Goal: Transaction & Acquisition: Purchase product/service

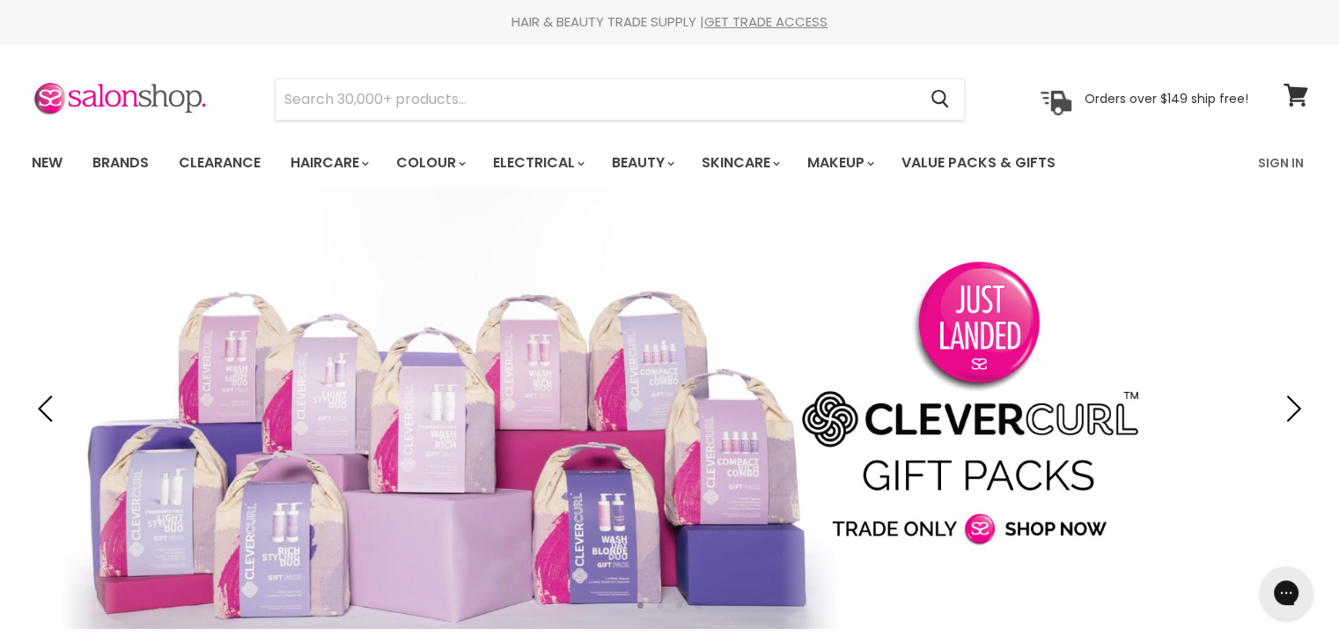
click at [775, 121] on section "Menu Cancel" at bounding box center [670, 90] width 1320 height 93
click at [704, 99] on input "Search" at bounding box center [596, 99] width 642 height 40
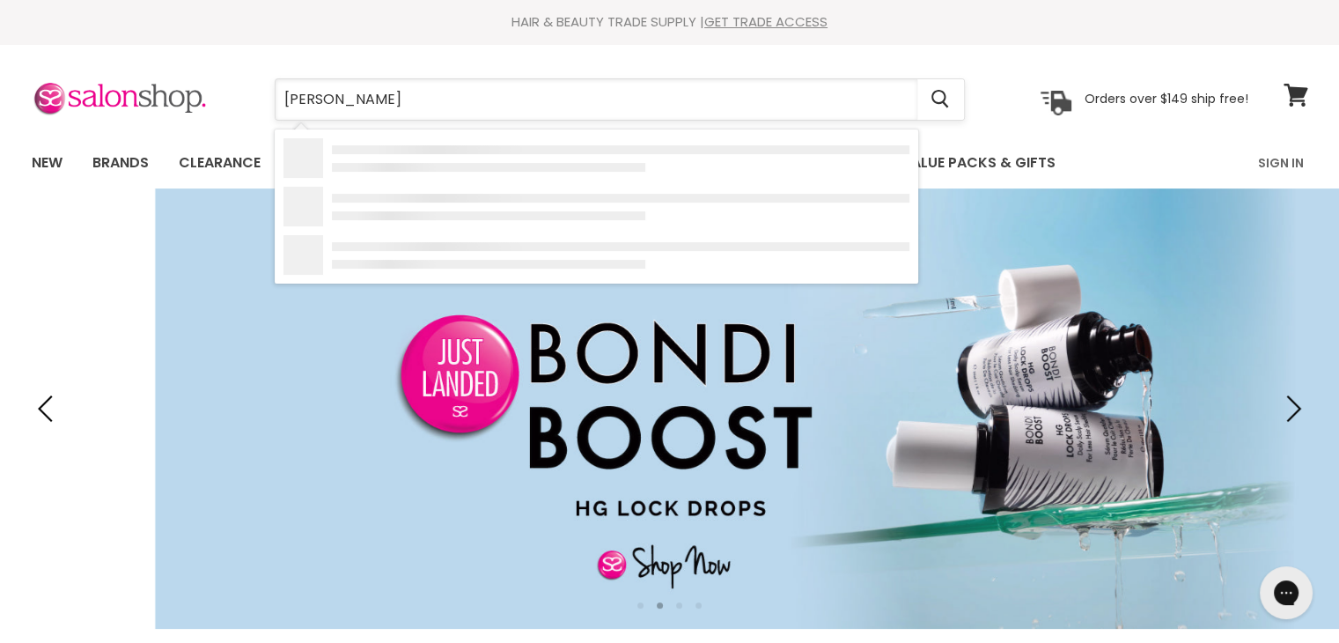
type input "davines"
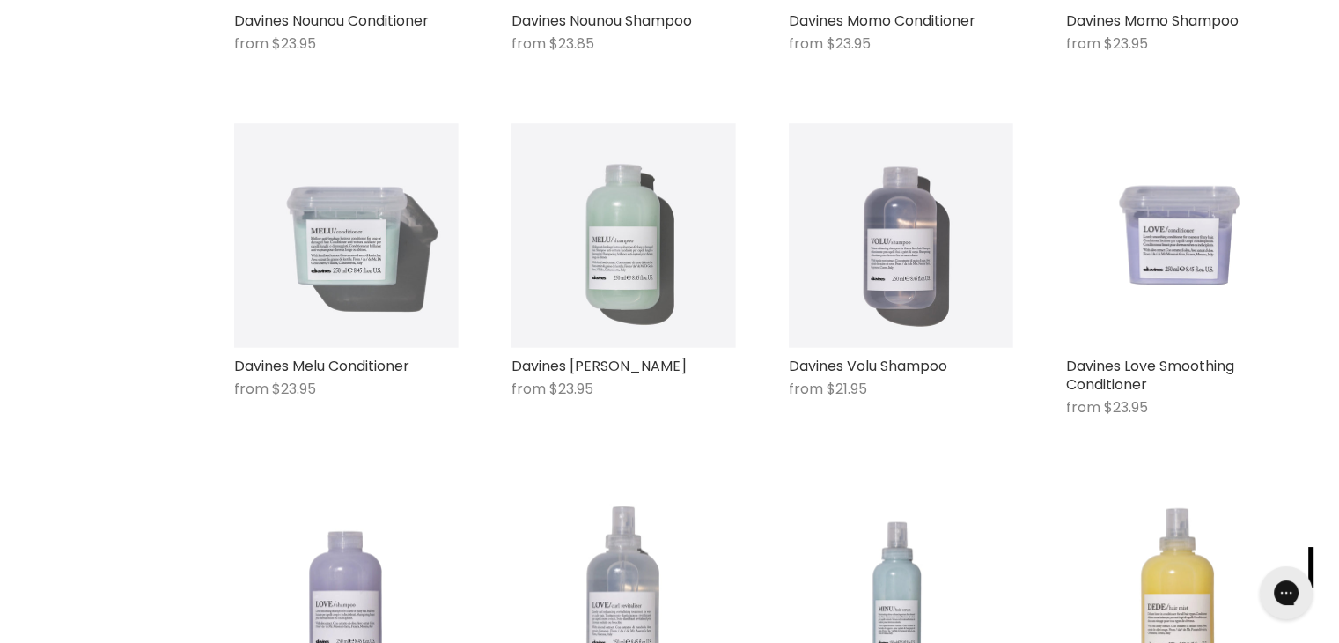
scroll to position [953, 0]
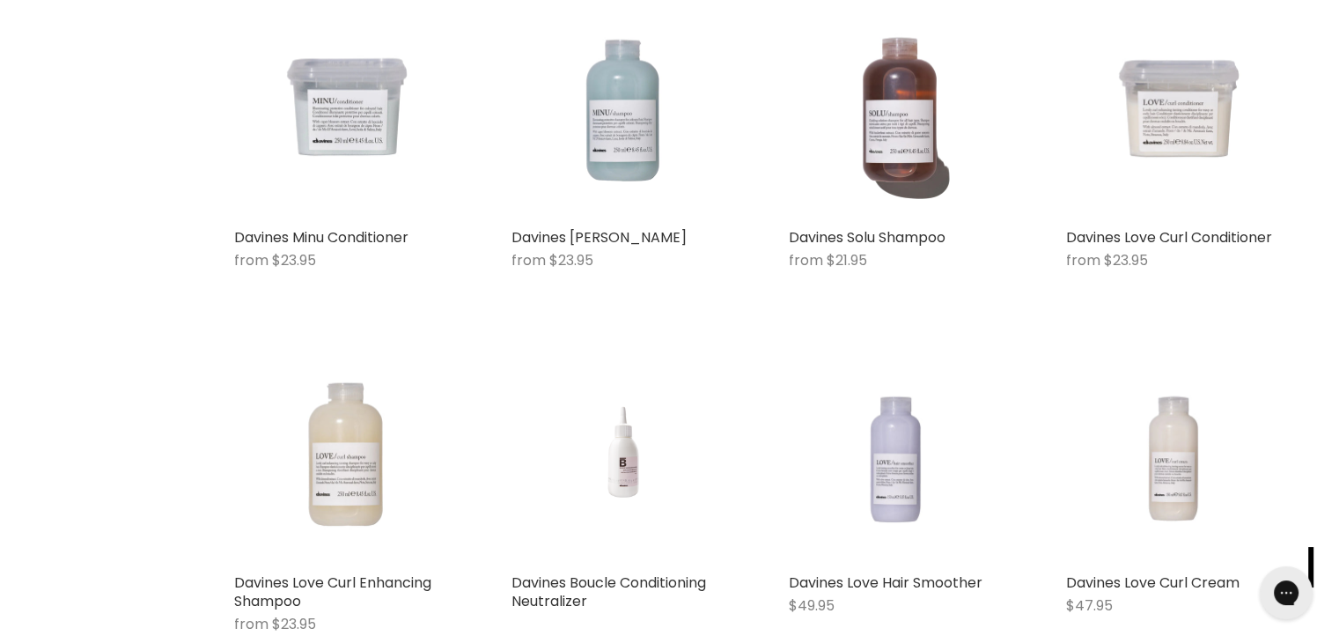
scroll to position [1813, 0]
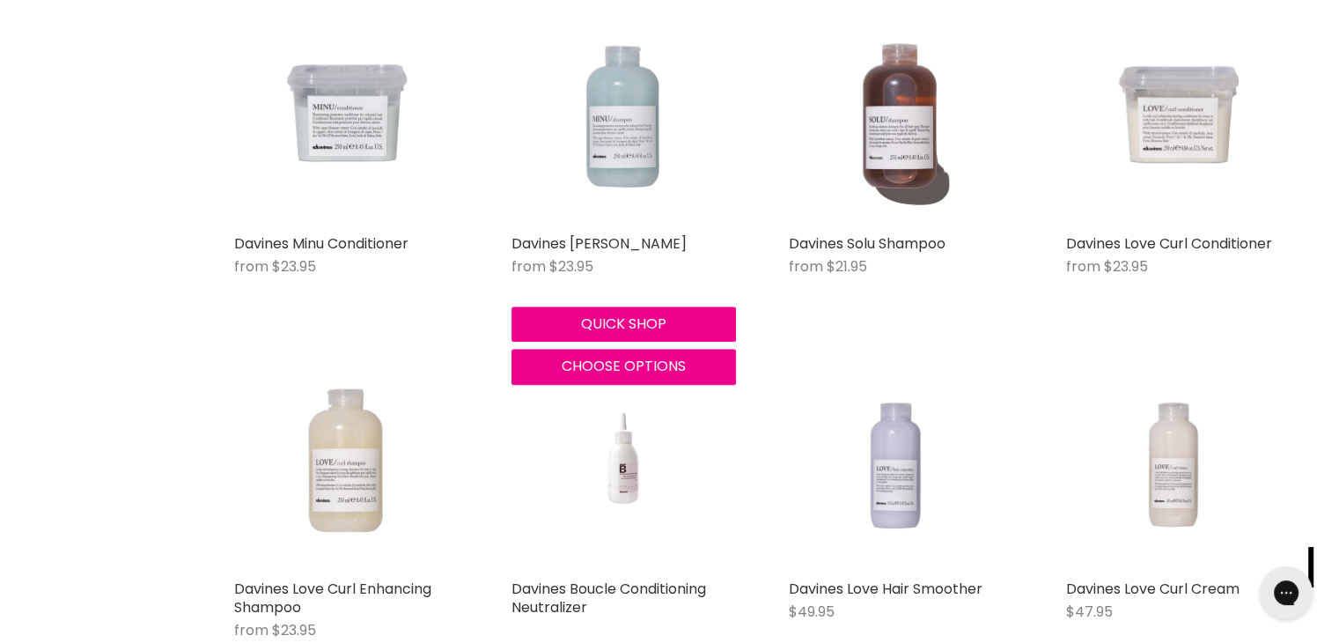
click at [584, 199] on img "Main content" at bounding box center [623, 113] width 224 height 224
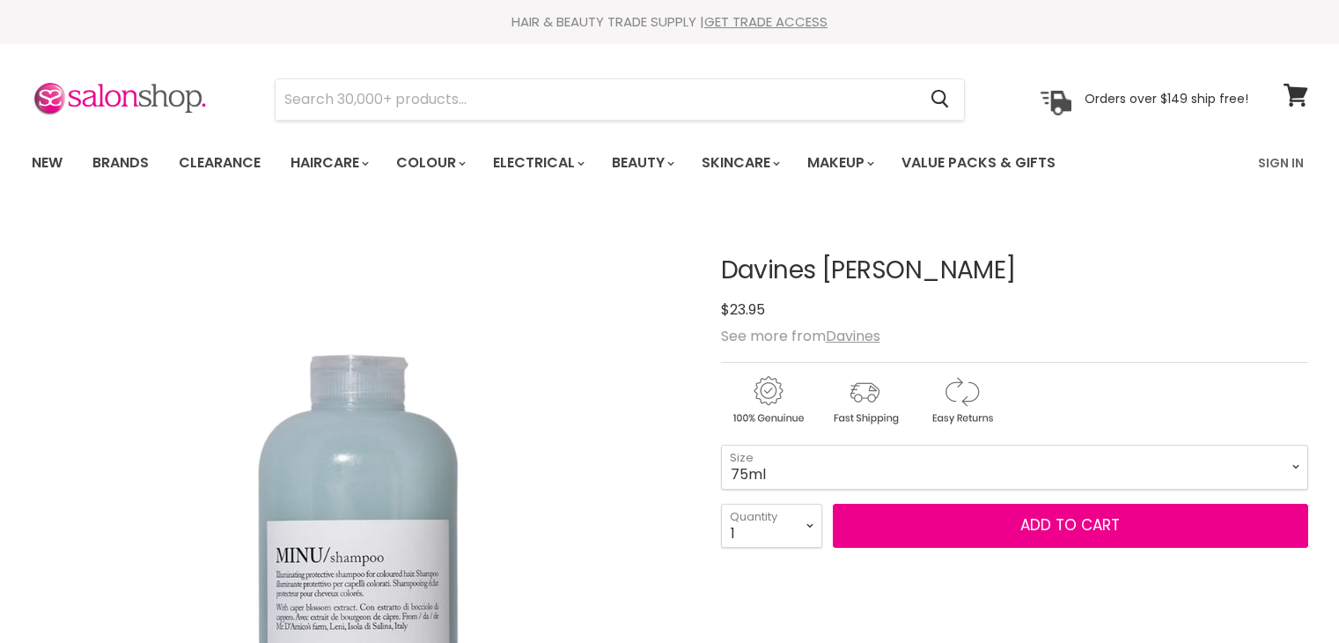
click at [820, 459] on select "75ml 250ml 1 Litre" at bounding box center [1014, 466] width 587 height 44
click at [721, 444] on select "75ml 250ml 1 Litre" at bounding box center [1014, 466] width 587 height 44
select select "1 Litre"
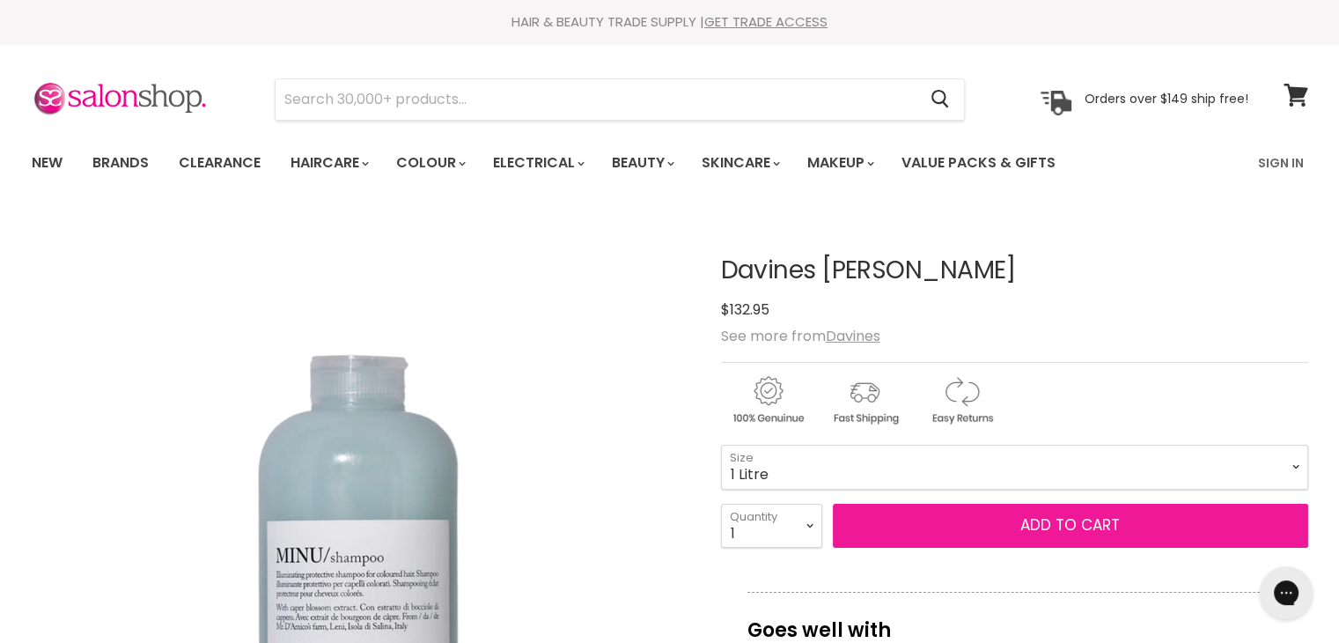
click at [915, 522] on button "Add to cart" at bounding box center [1070, 525] width 475 height 44
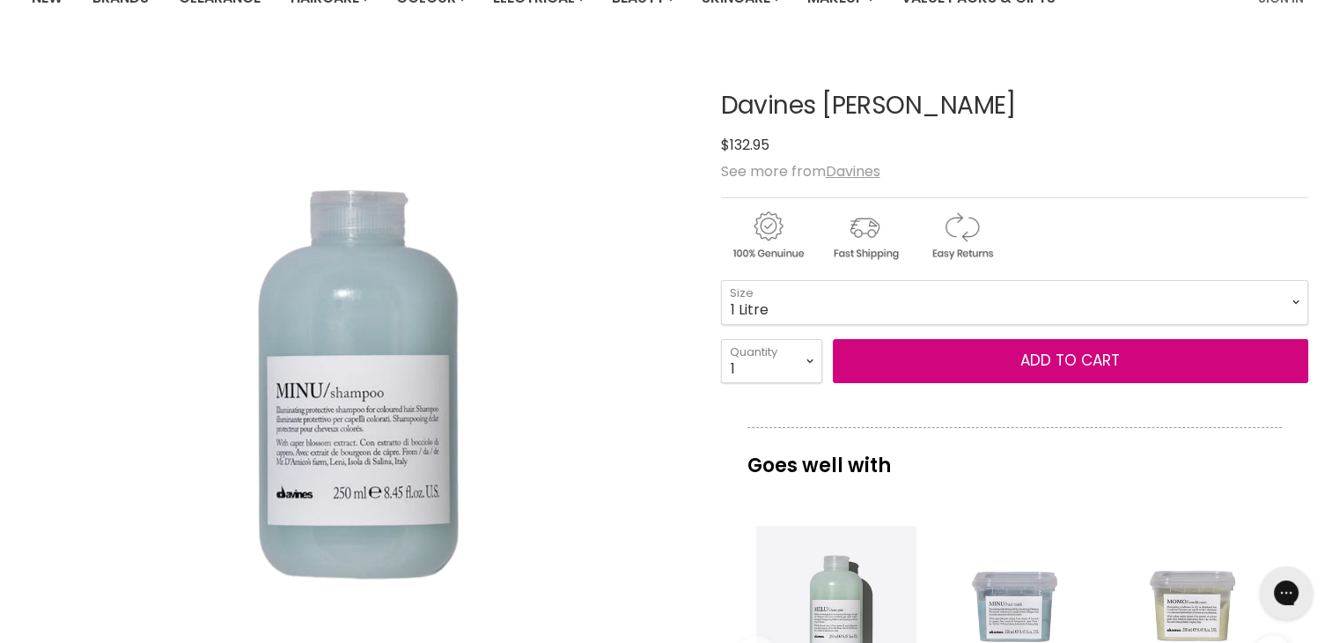
scroll to position [218, 0]
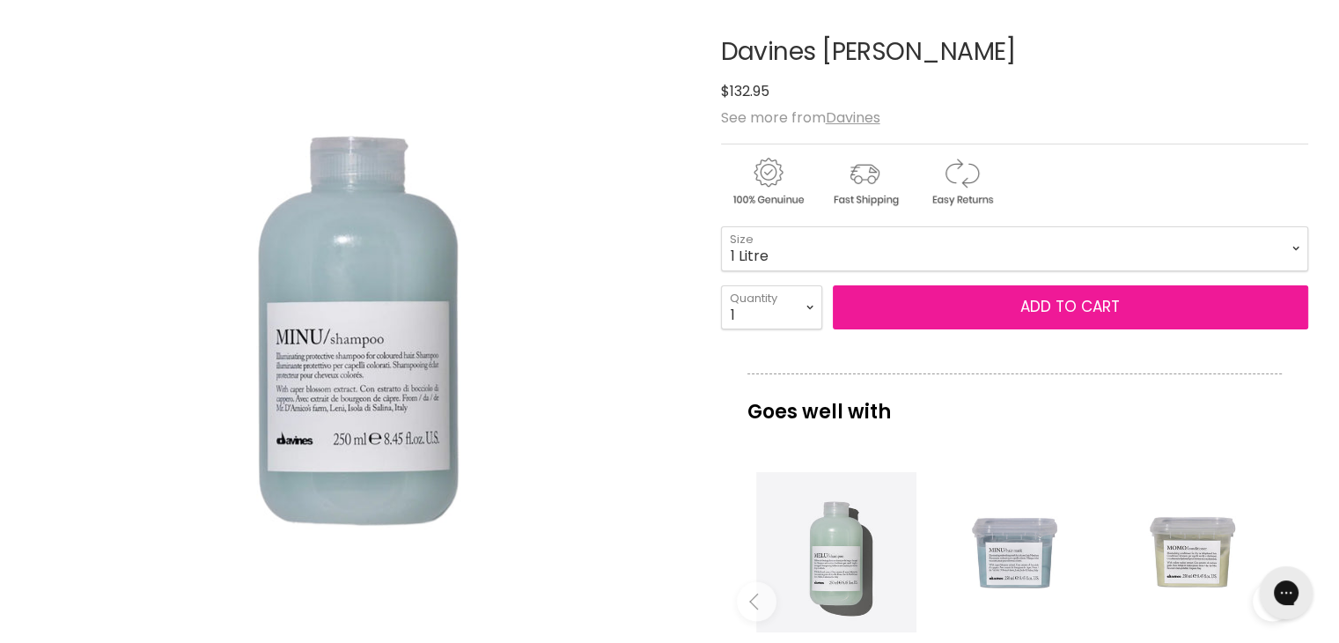
click at [1170, 318] on button "Add to cart" at bounding box center [1070, 307] width 475 height 44
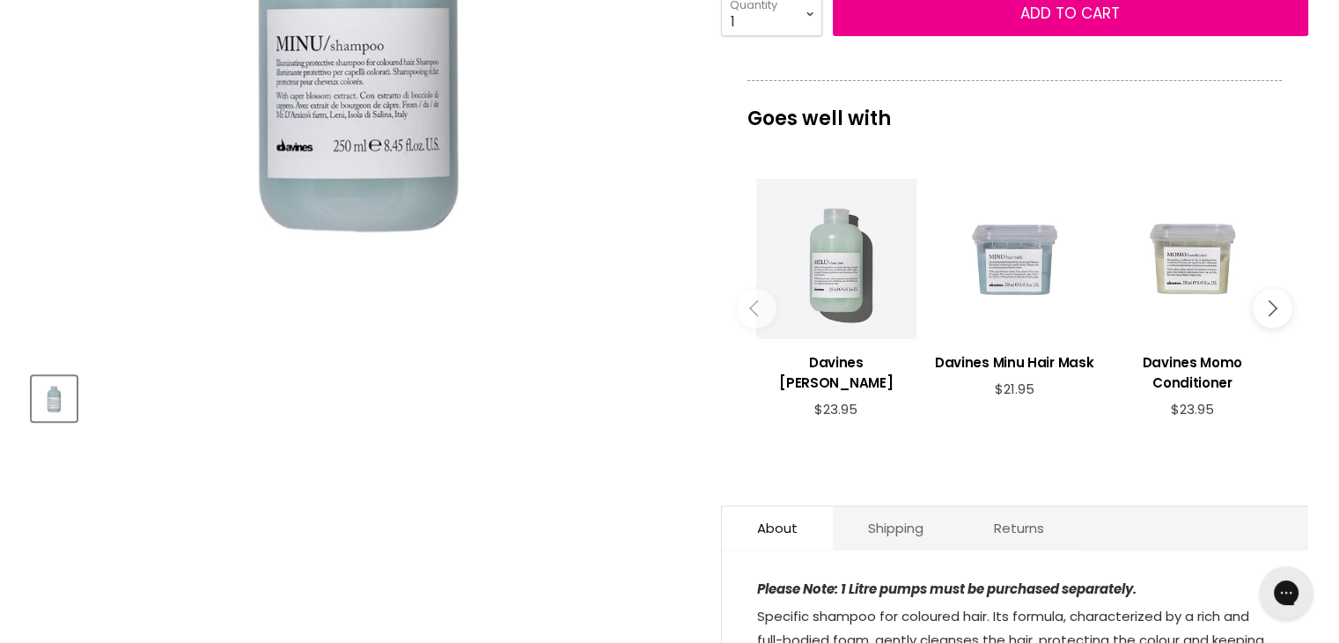
scroll to position [0, 0]
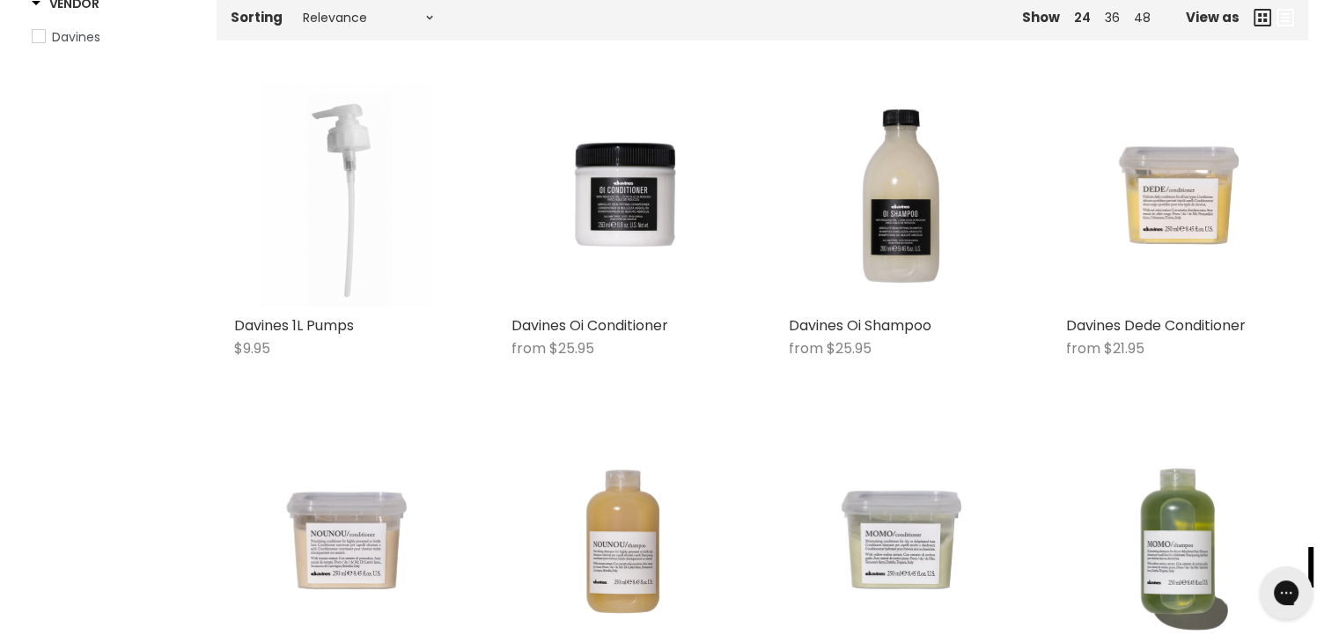
scroll to position [289, 0]
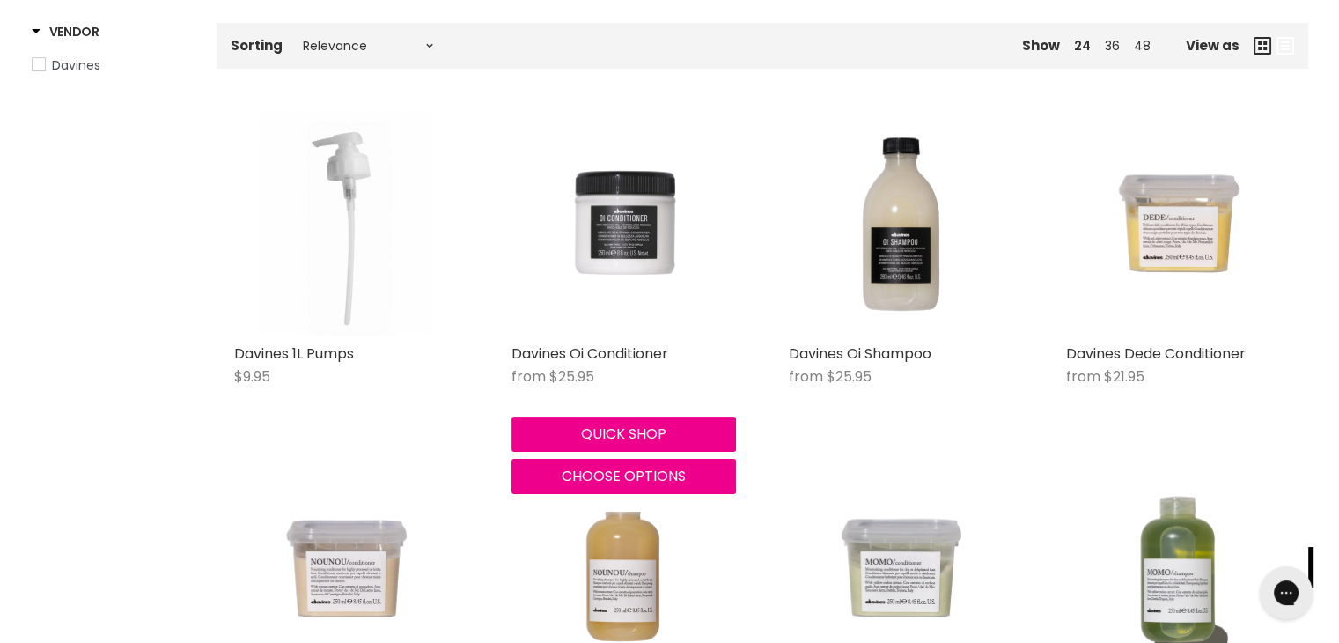
click at [634, 254] on img "Main content" at bounding box center [623, 223] width 224 height 224
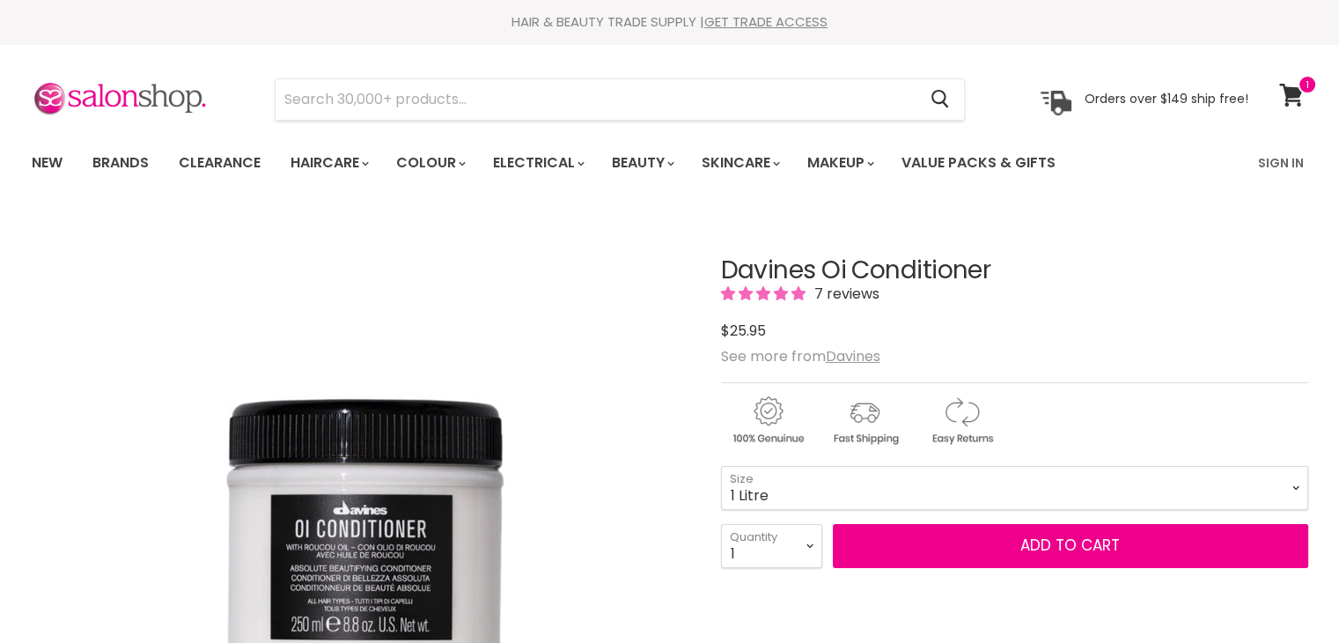
click at [721, 466] on select "75ml 250ml 1 Litre" at bounding box center [1014, 488] width 587 height 44
select select "1 Litre"
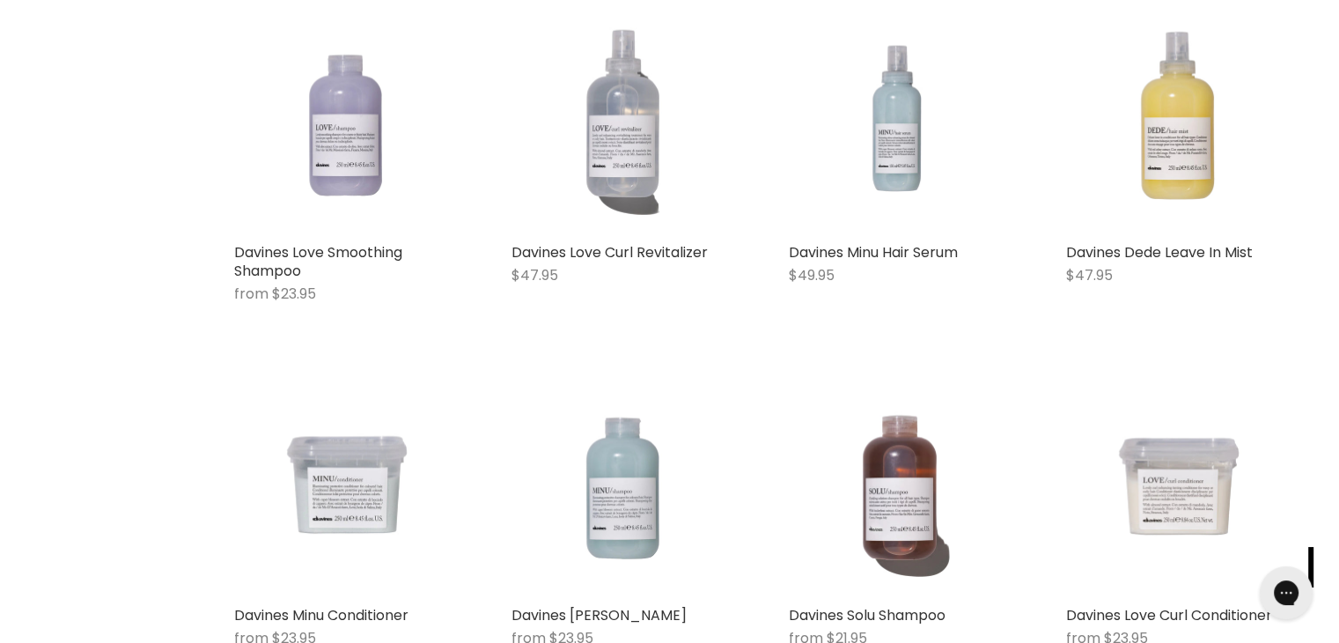
scroll to position [1446, 0]
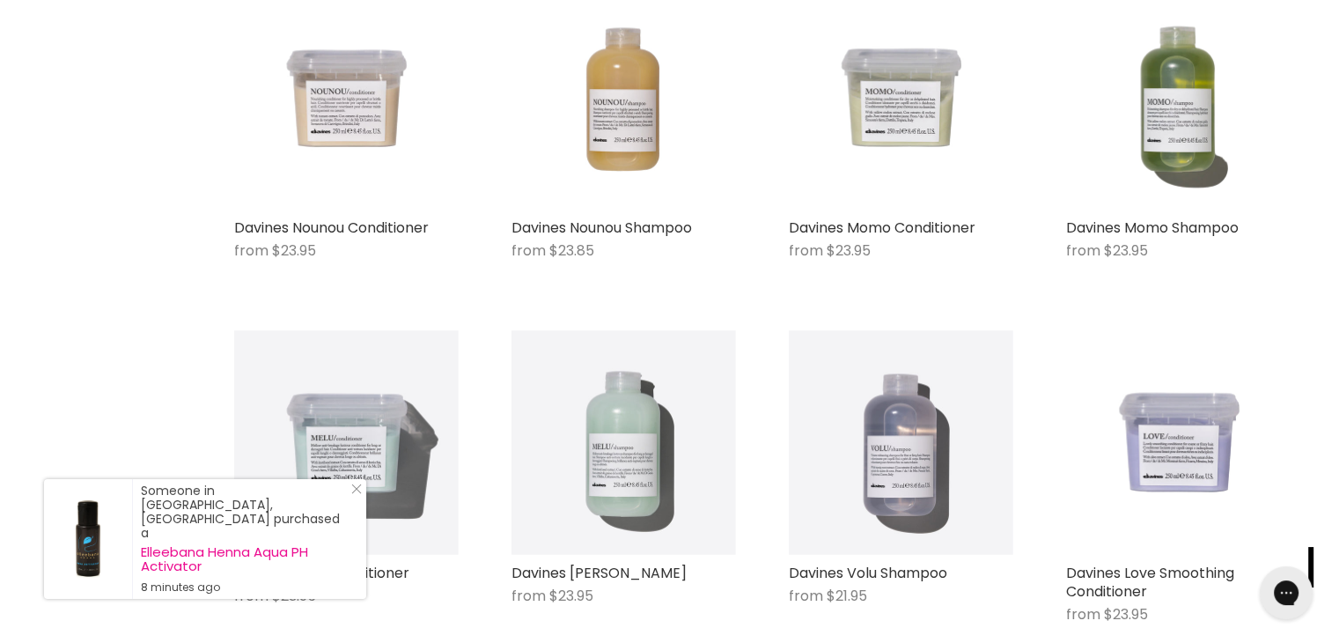
scroll to position [764, 0]
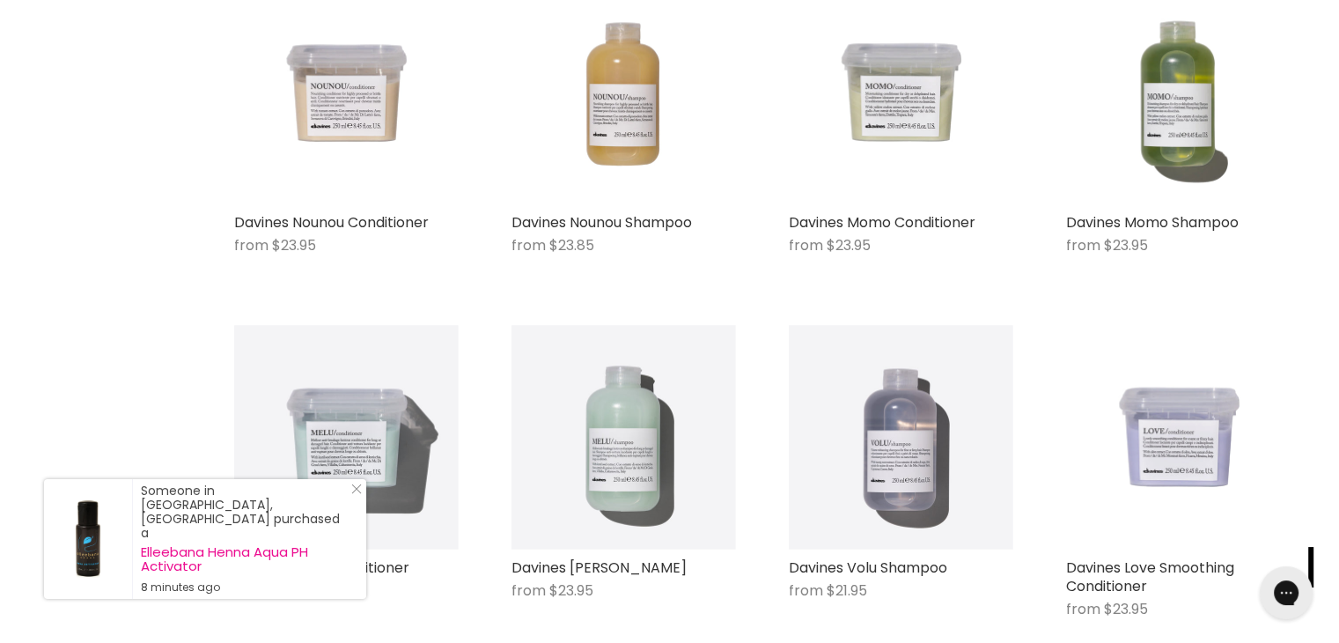
click at [1157, 483] on img "Main content" at bounding box center [1178, 437] width 224 height 224
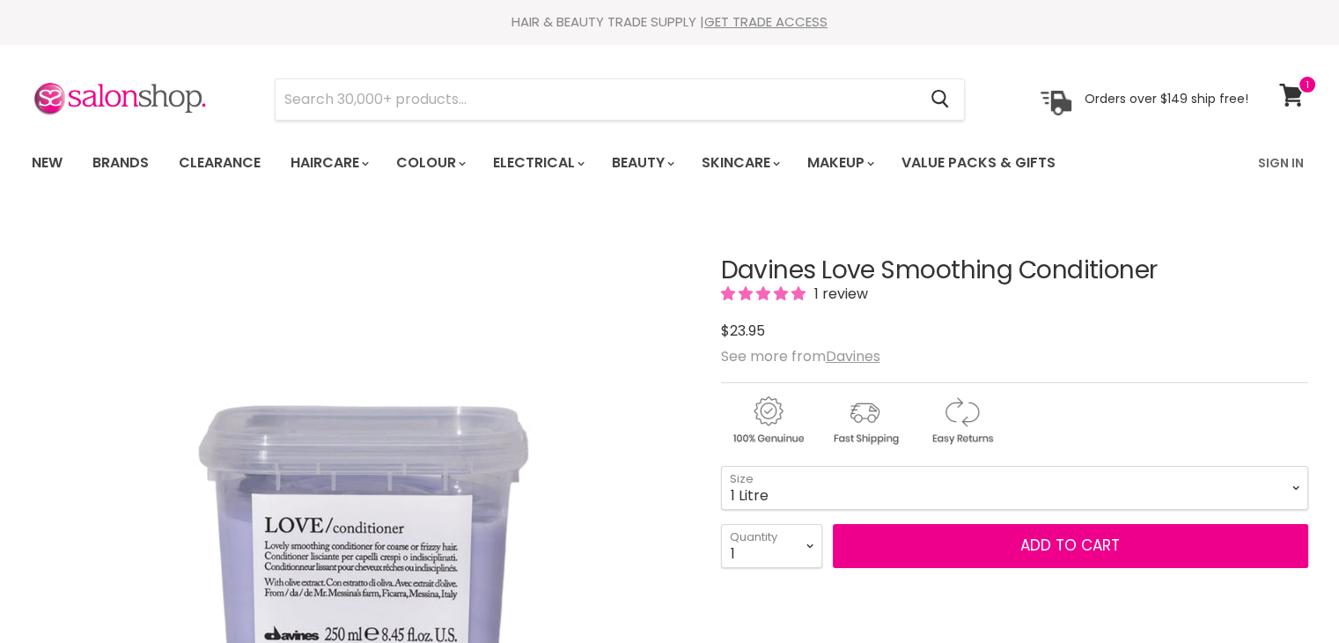
click at [721, 466] on select "75ml 250ml 1 Litre" at bounding box center [1014, 488] width 587 height 44
select select "1 Litre"
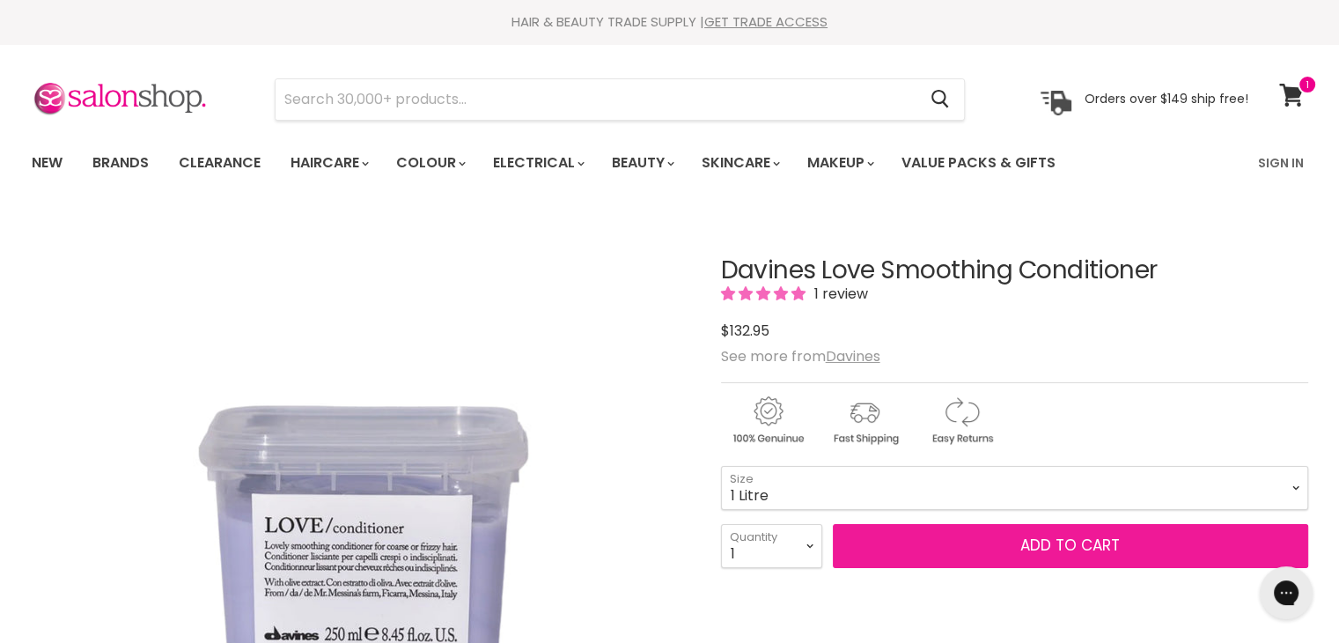
click at [1032, 536] on button "Add to cart" at bounding box center [1070, 546] width 475 height 44
click at [1037, 545] on button "Add to cart" at bounding box center [1070, 546] width 475 height 44
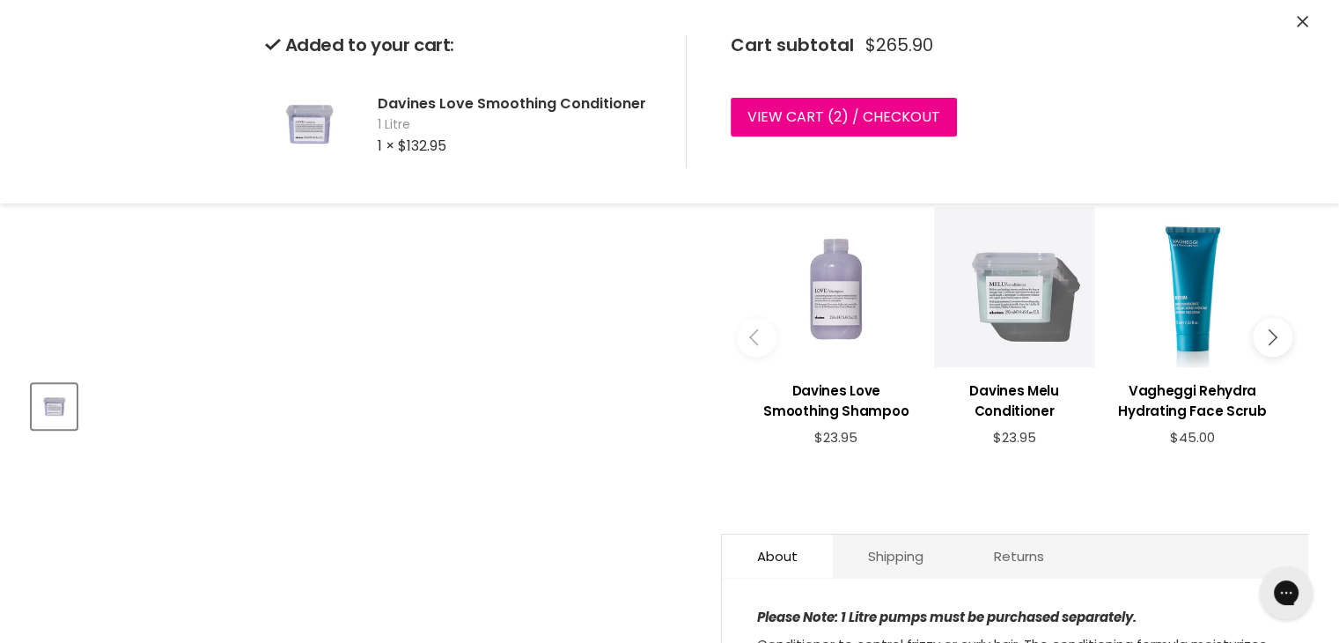
scroll to position [500, 0]
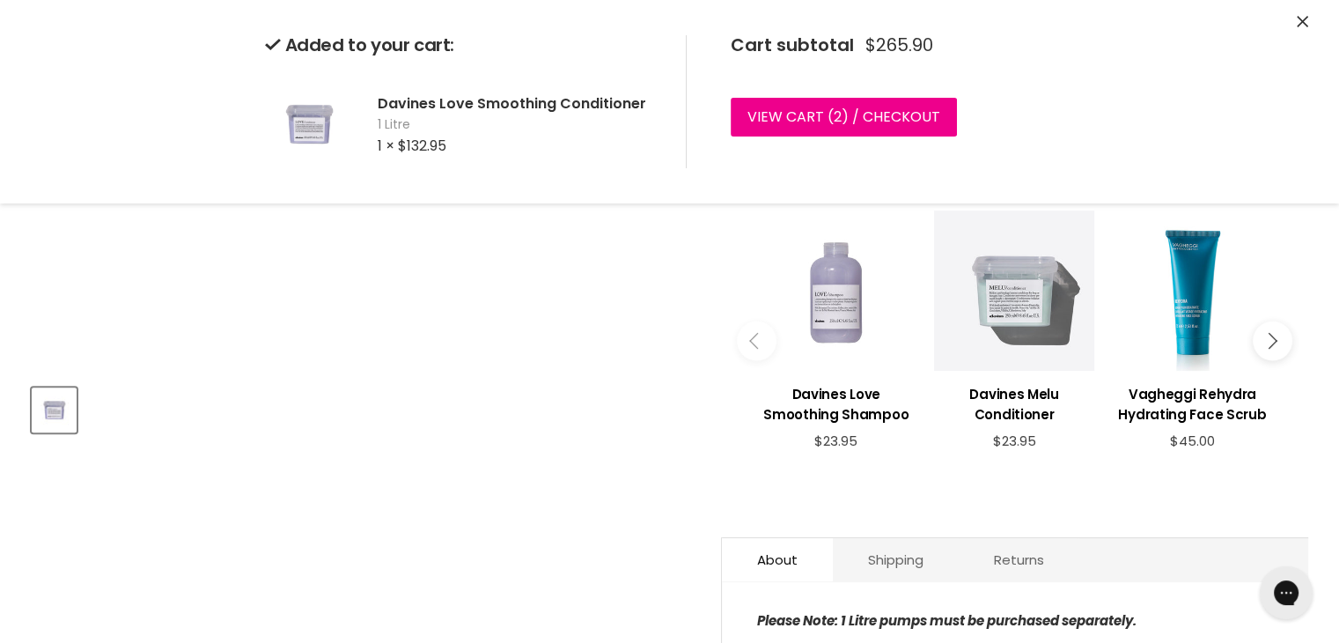
click at [1278, 356] on button "Main content" at bounding box center [1272, 340] width 40 height 40
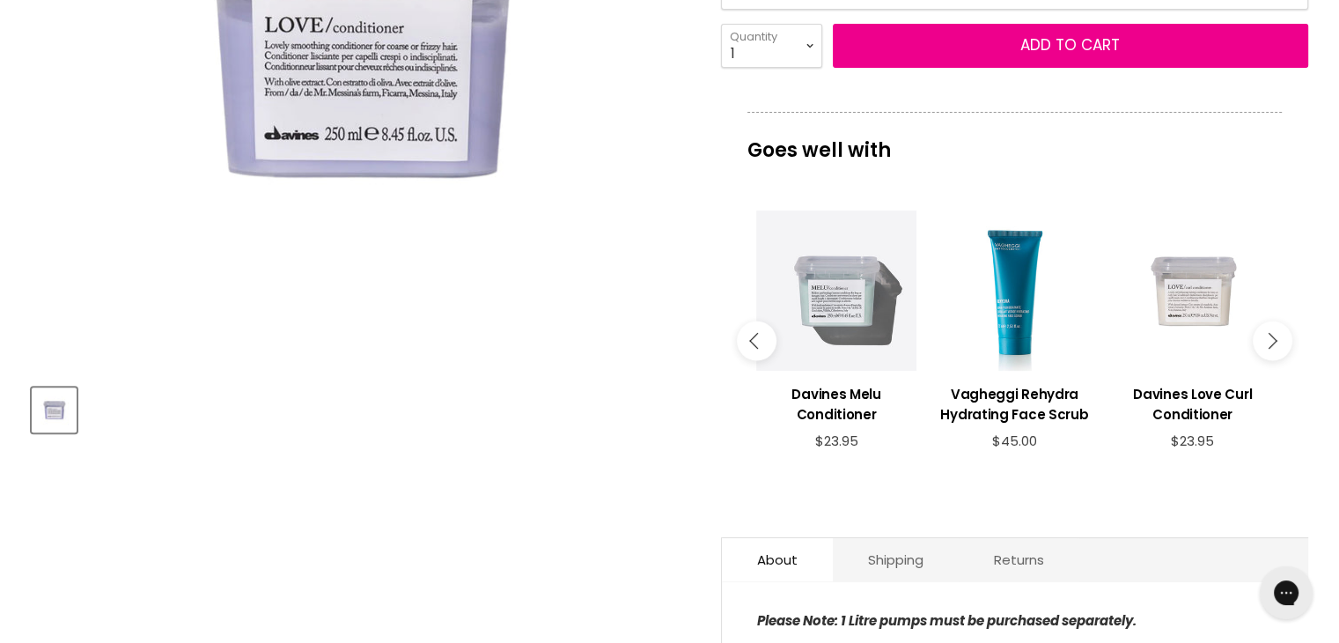
click at [1278, 346] on button "Main content" at bounding box center [1272, 340] width 40 height 40
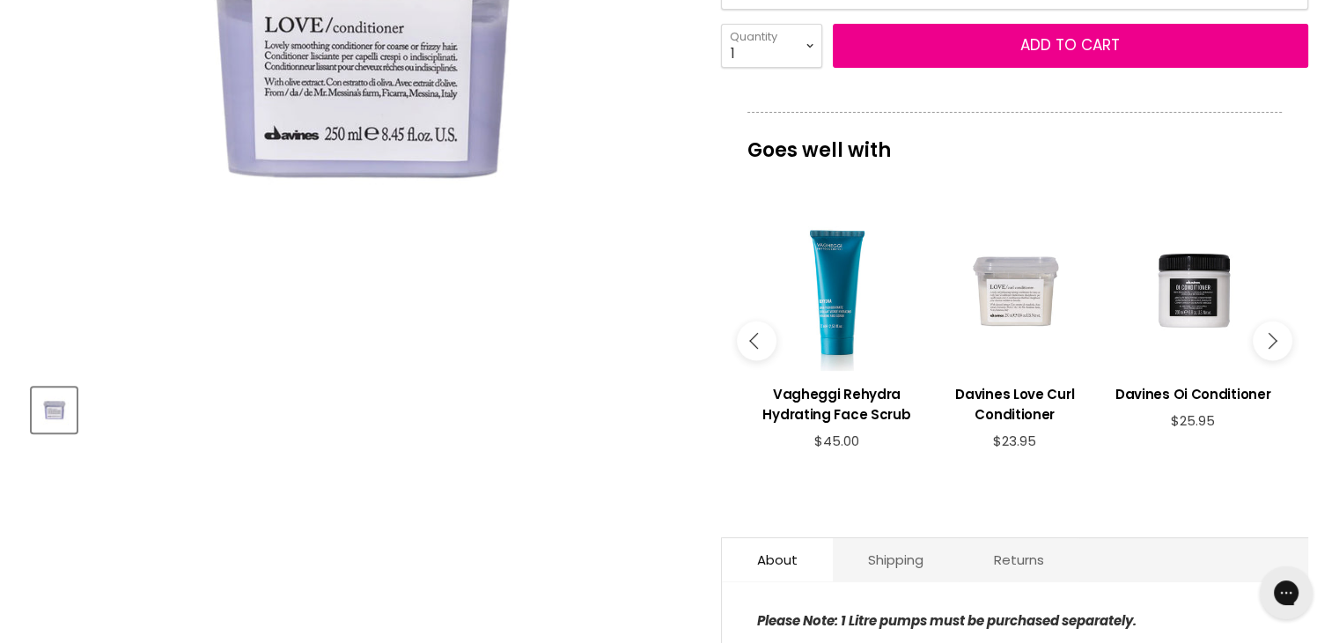
click at [1268, 351] on button "Main content" at bounding box center [1272, 340] width 40 height 40
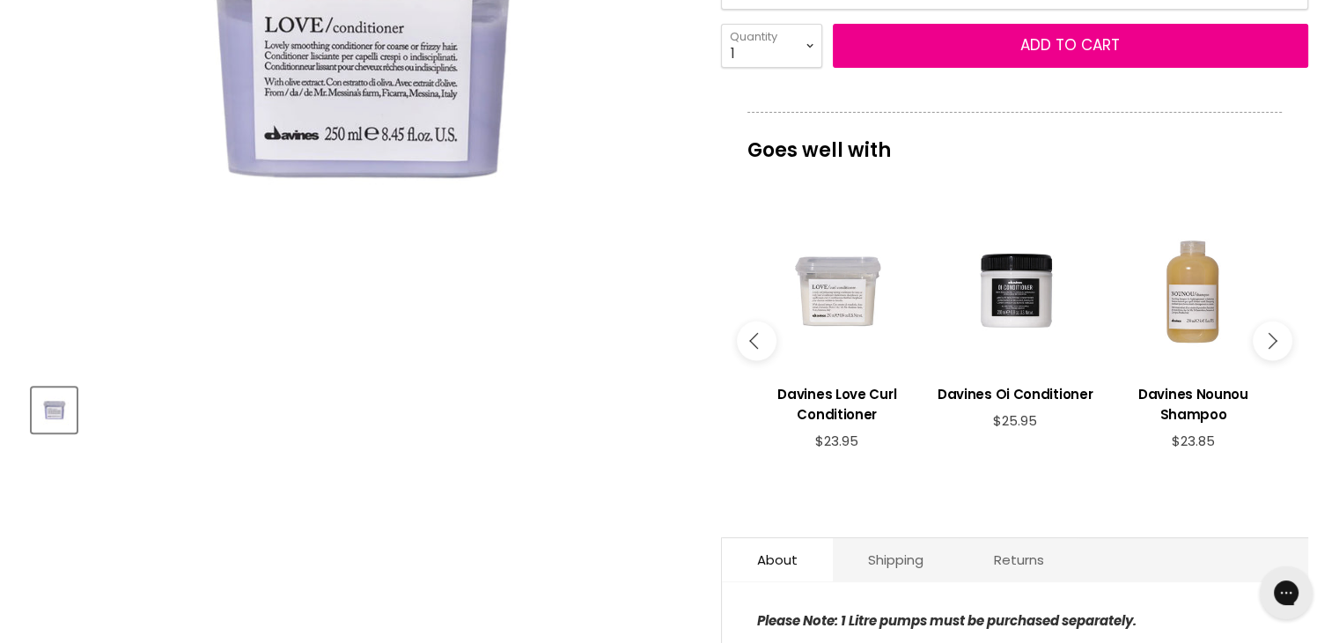
click at [1269, 349] on button "Main content" at bounding box center [1272, 340] width 40 height 40
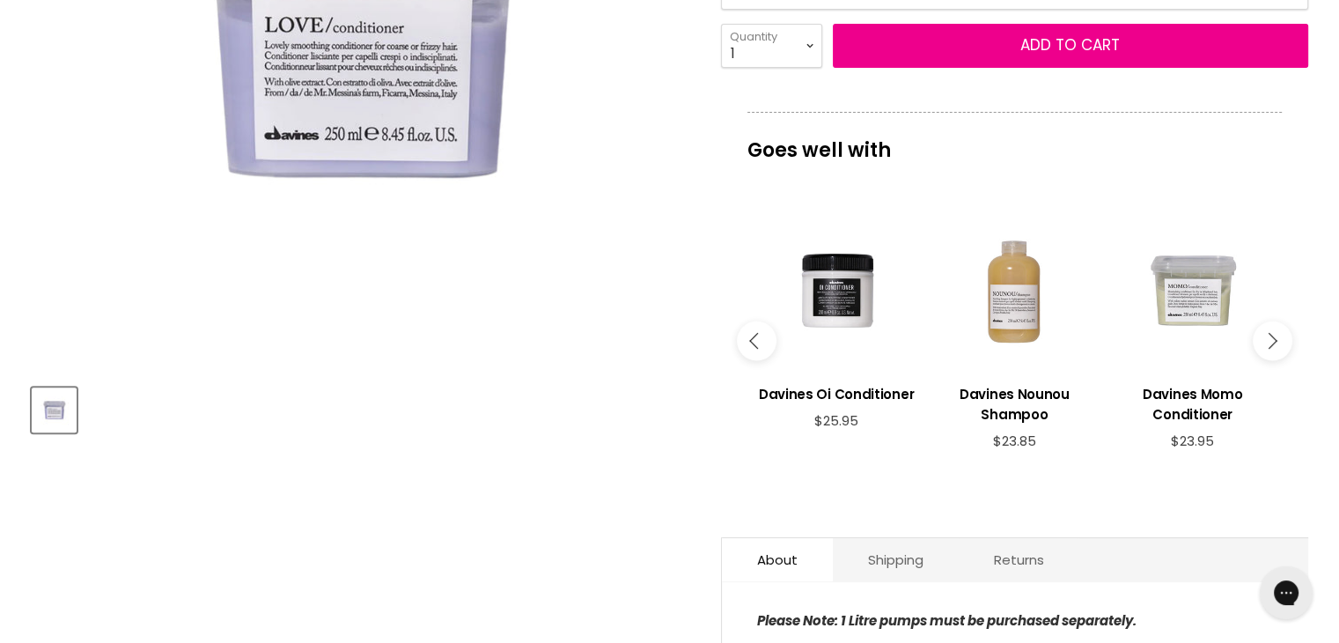
click at [1269, 349] on button "Main content" at bounding box center [1272, 340] width 40 height 40
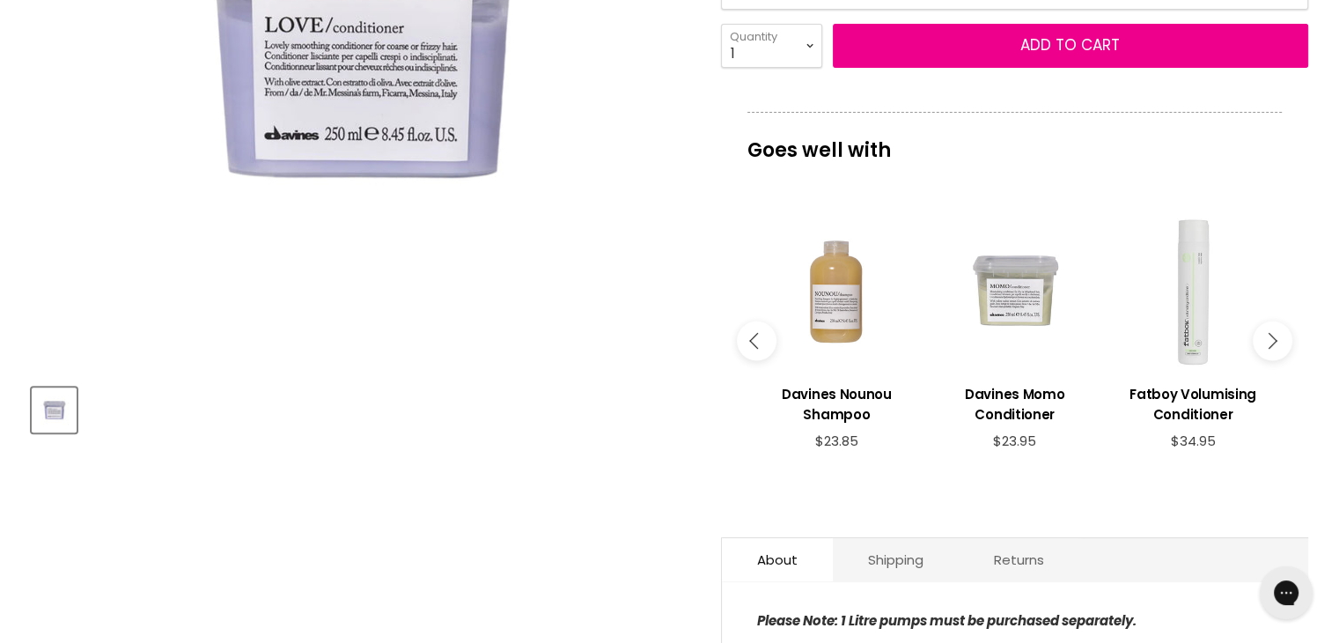
click at [1269, 349] on button "Main content" at bounding box center [1272, 340] width 40 height 40
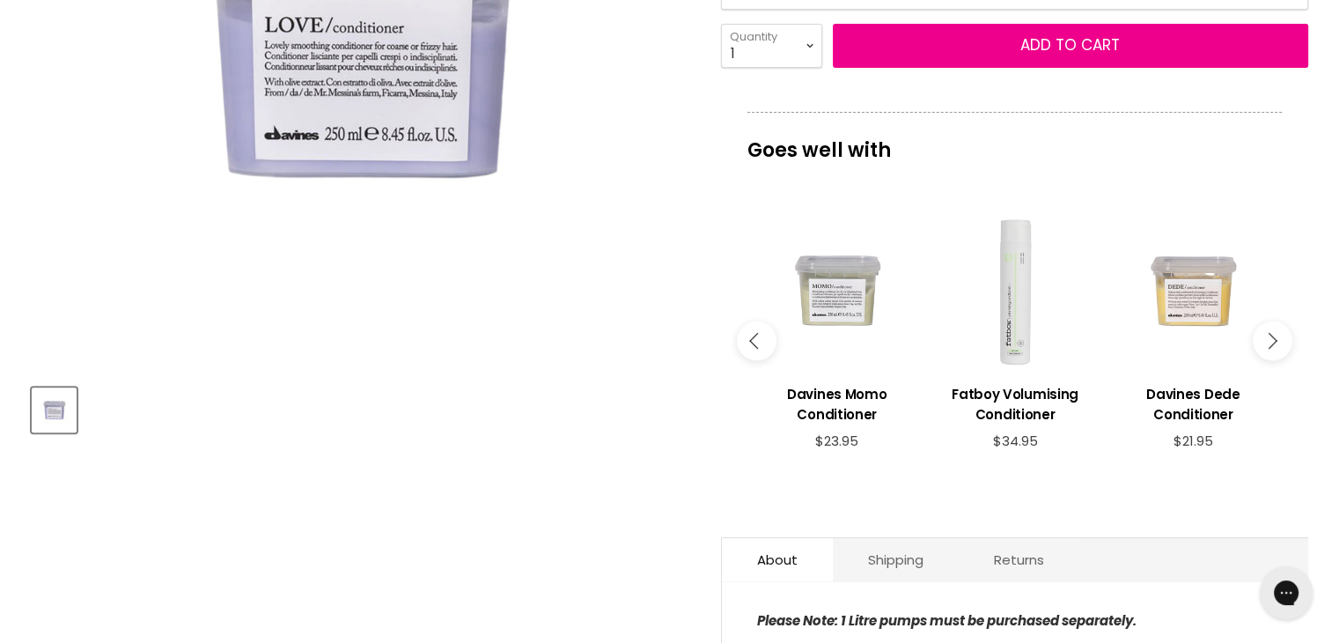
click at [1269, 349] on button "Main content" at bounding box center [1272, 340] width 40 height 40
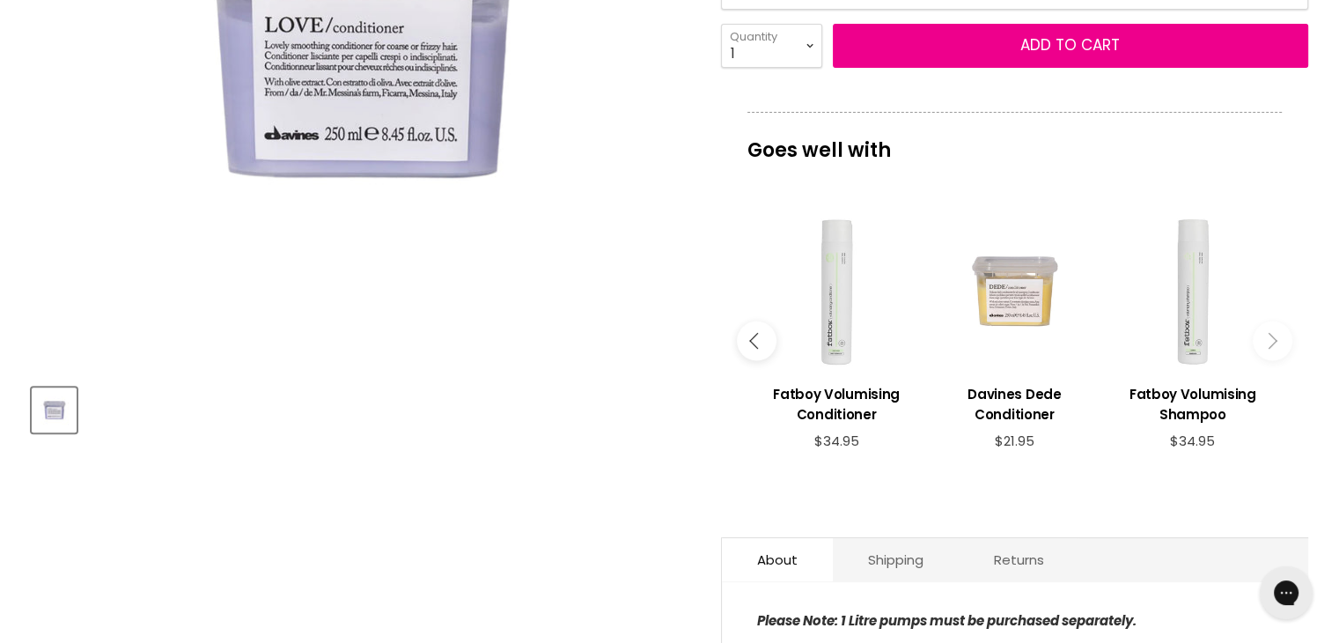
scroll to position [0, 0]
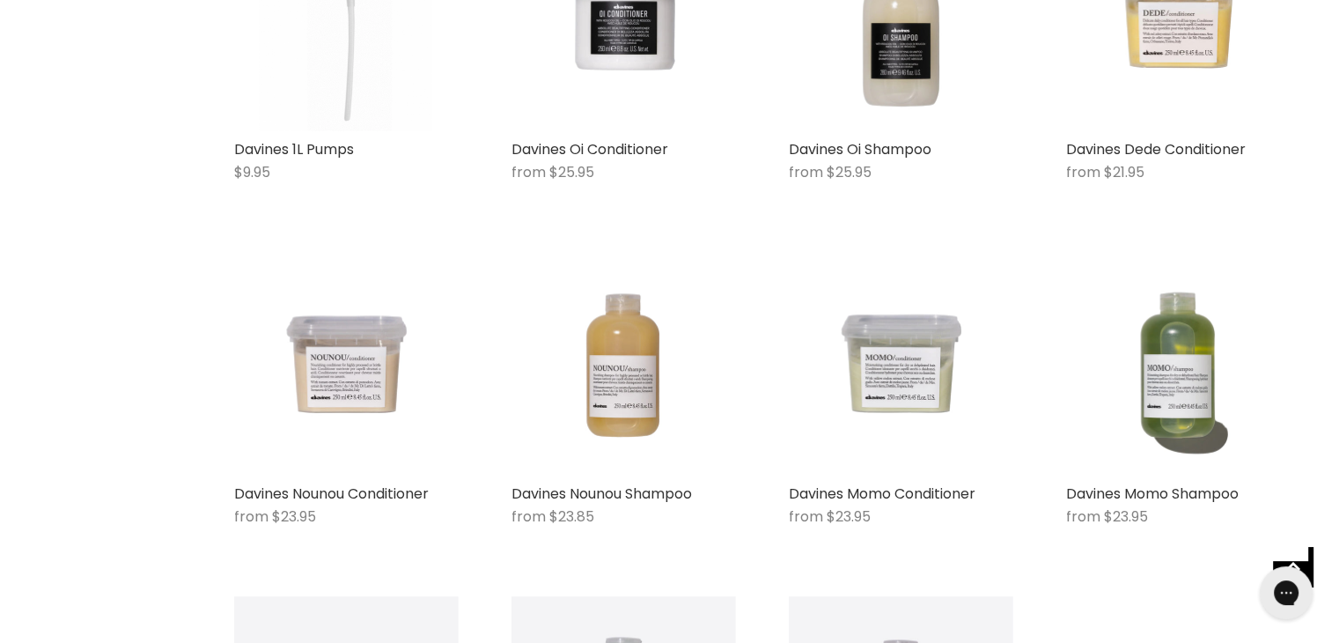
scroll to position [497, 0]
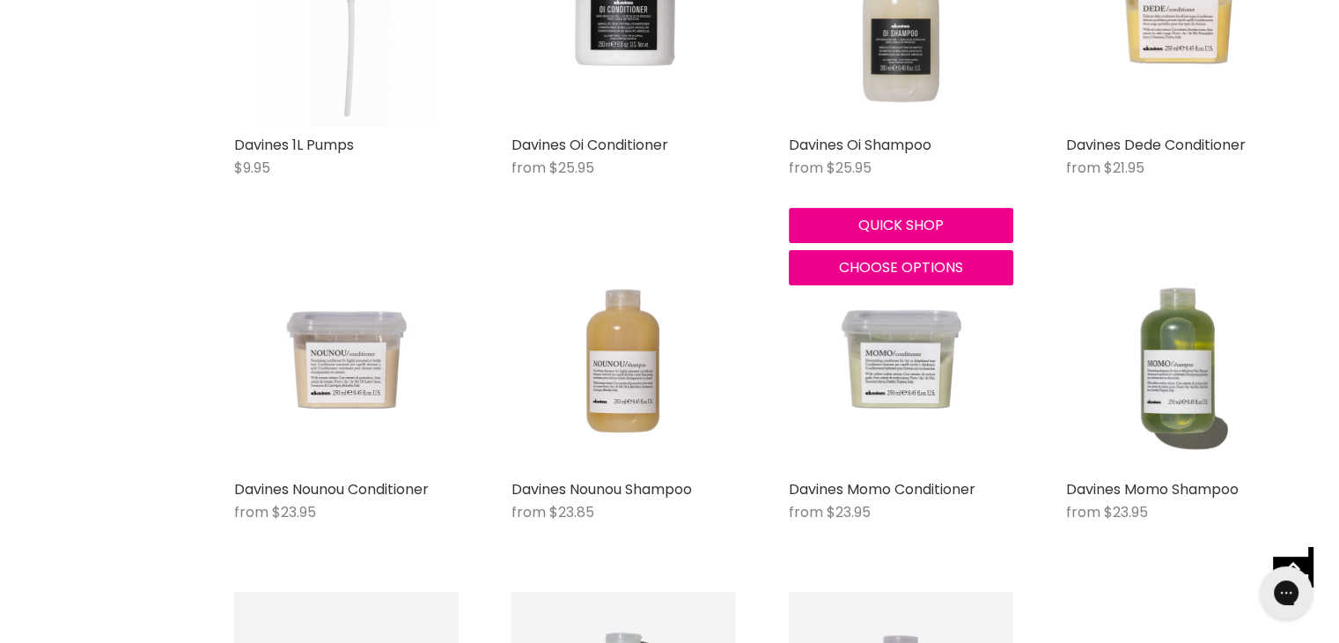
click at [910, 112] on img "Main content" at bounding box center [901, 14] width 224 height 224
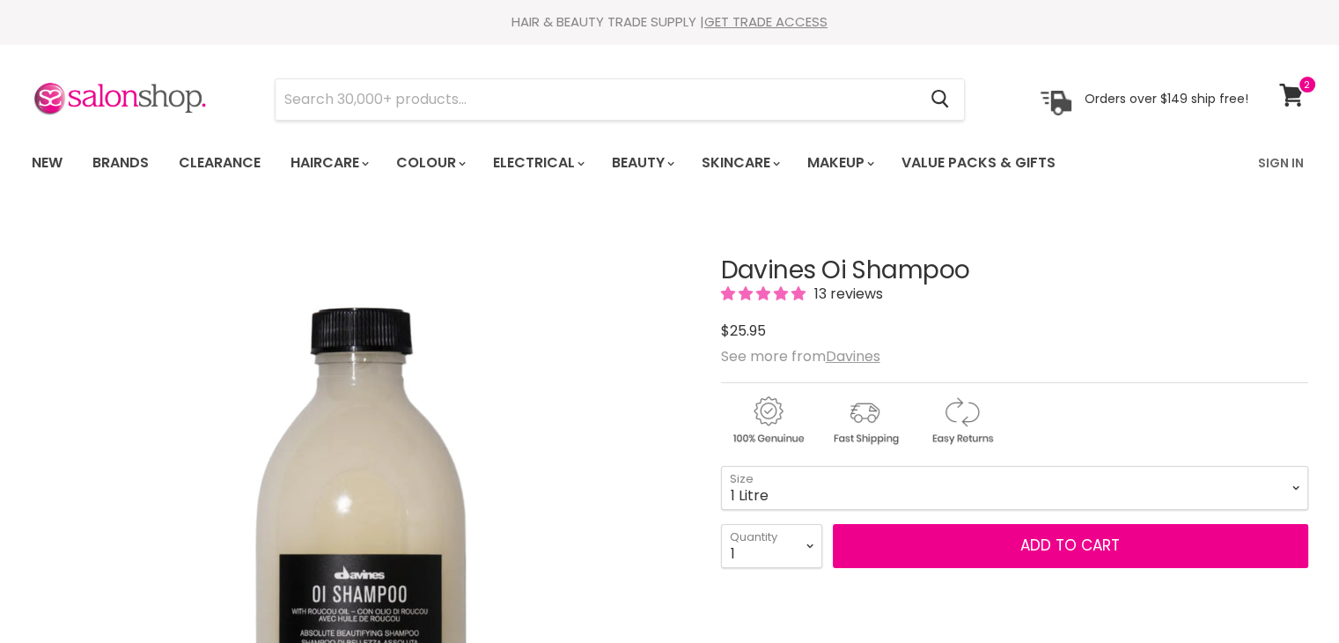
click at [721, 466] on select "90ml 280ml 1 Litre" at bounding box center [1014, 488] width 587 height 44
select select "1 Litre"
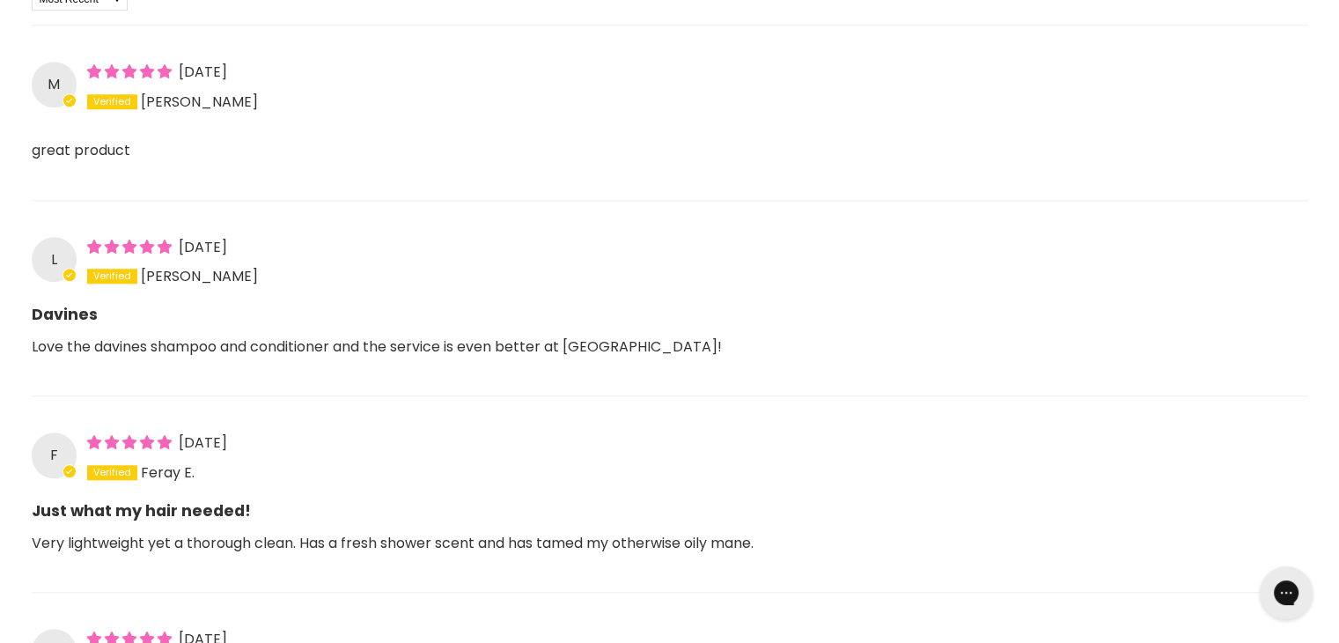
scroll to position [1561, 0]
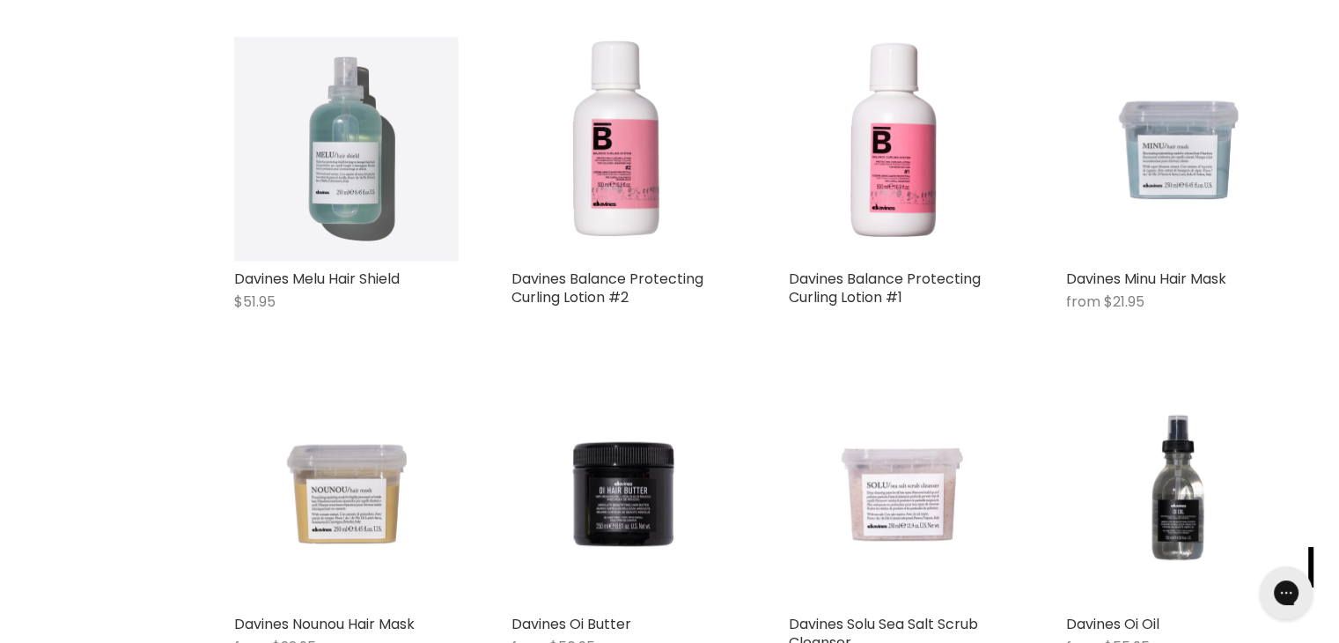
scroll to position [2503, 0]
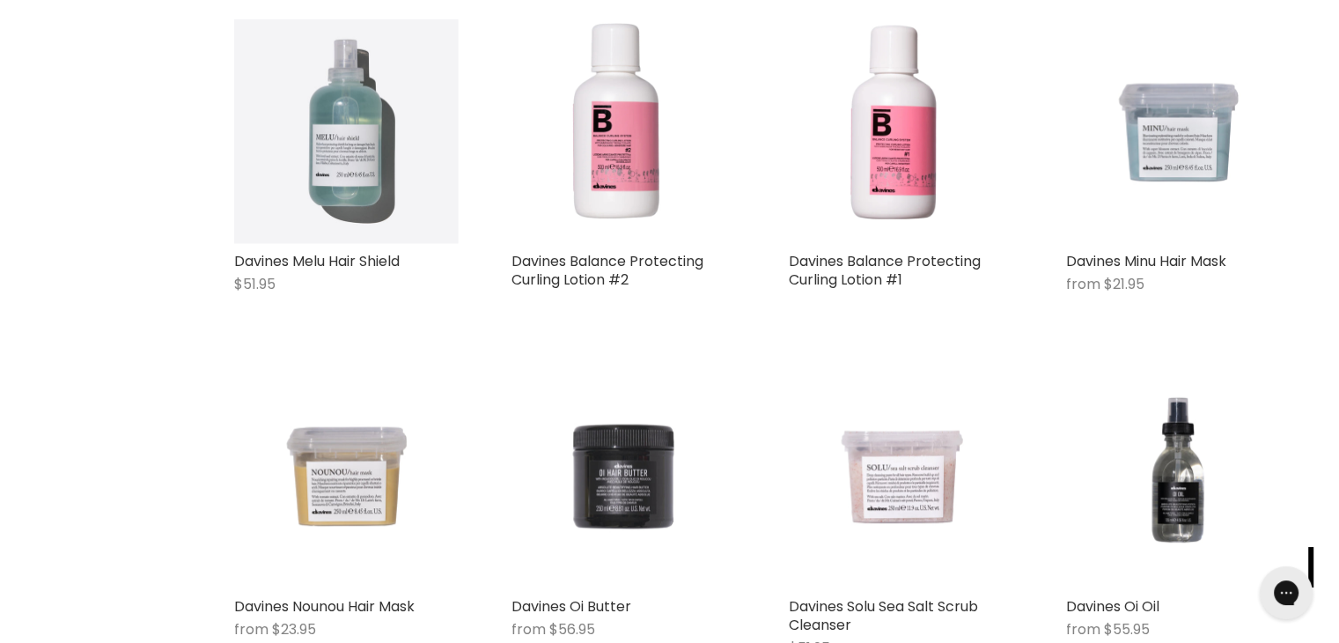
click at [613, 526] on img "Main content" at bounding box center [623, 476] width 224 height 224
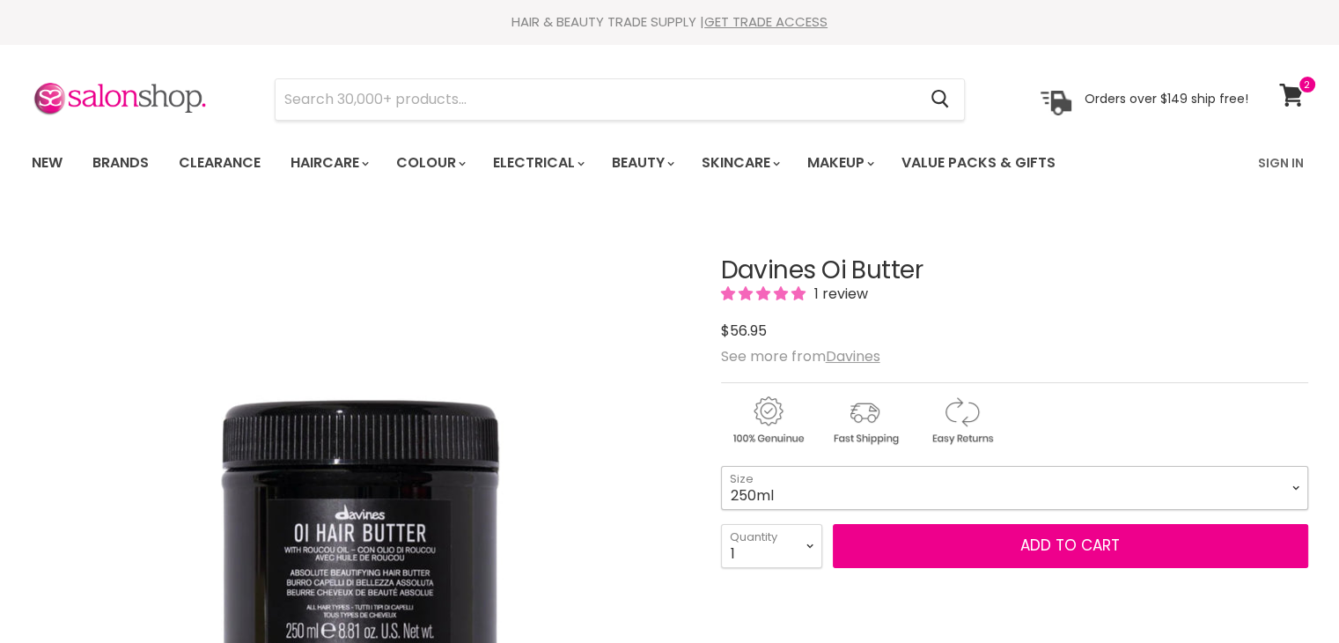
click at [740, 497] on select "250ml 1 Litre" at bounding box center [1014, 488] width 587 height 44
click at [721, 466] on select "250ml 1 Litre" at bounding box center [1014, 488] width 587 height 44
select select "1 Litre"
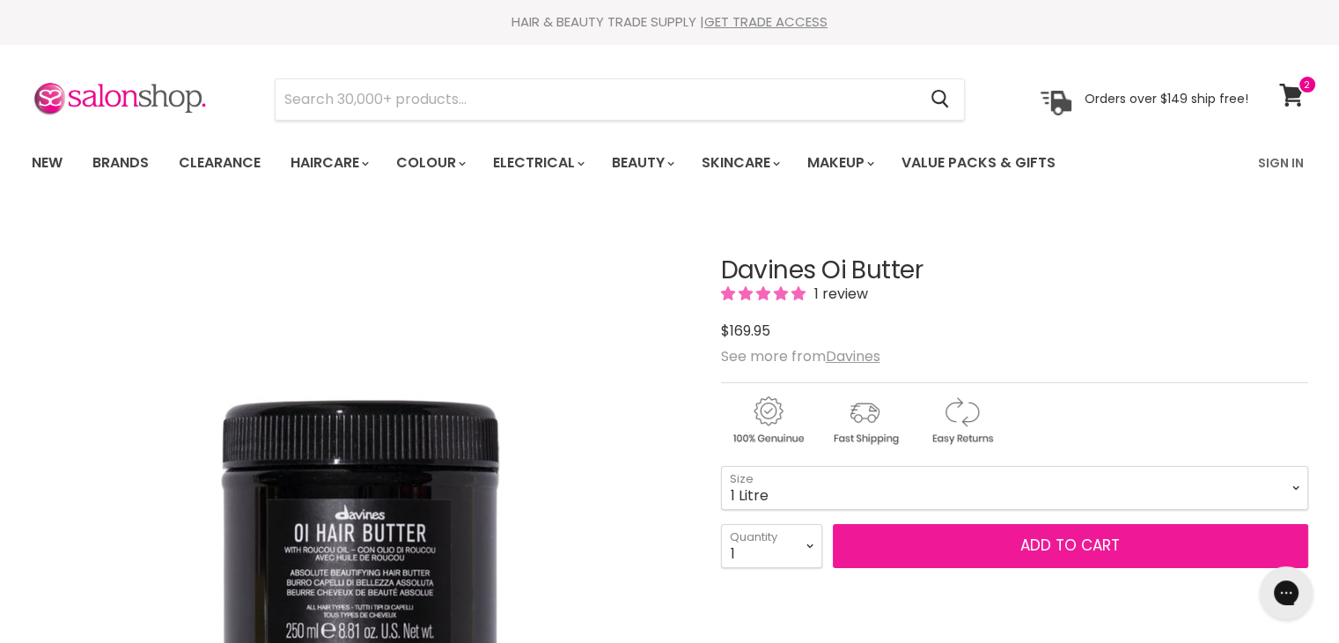
click at [844, 547] on button "Add to cart" at bounding box center [1070, 546] width 475 height 44
click at [871, 529] on button "Add to cart" at bounding box center [1070, 546] width 475 height 44
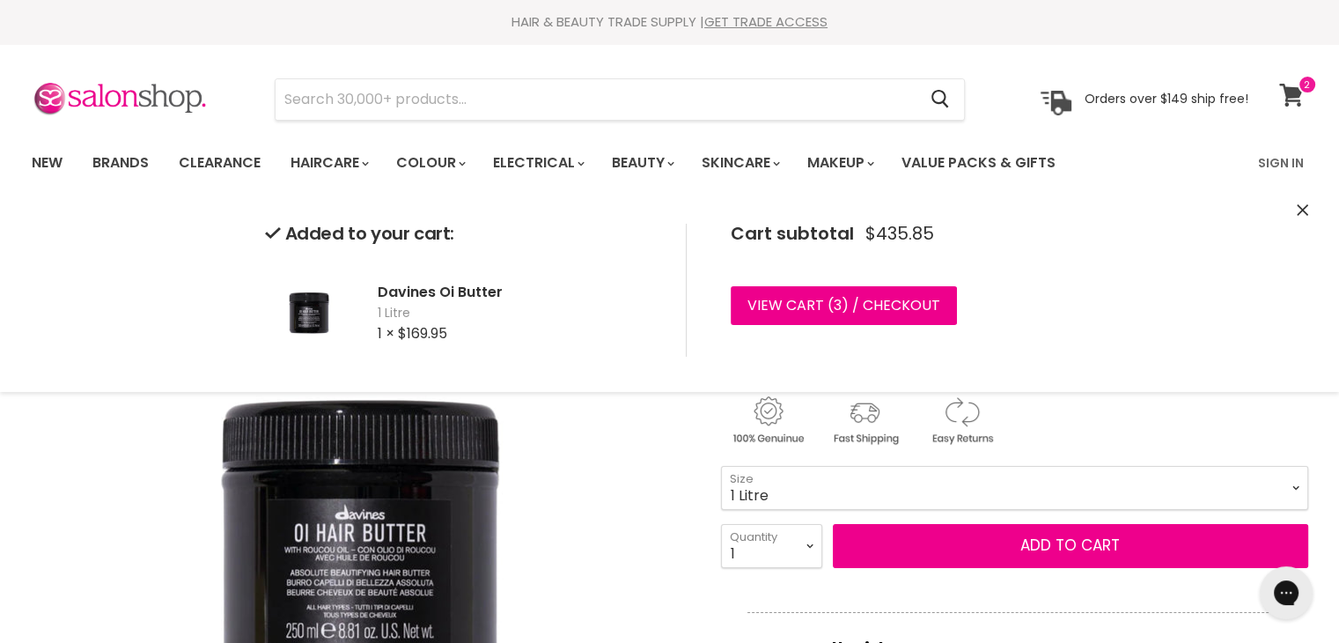
click at [1299, 94] on icon at bounding box center [1291, 95] width 24 height 23
